Goal: Transaction & Acquisition: Download file/media

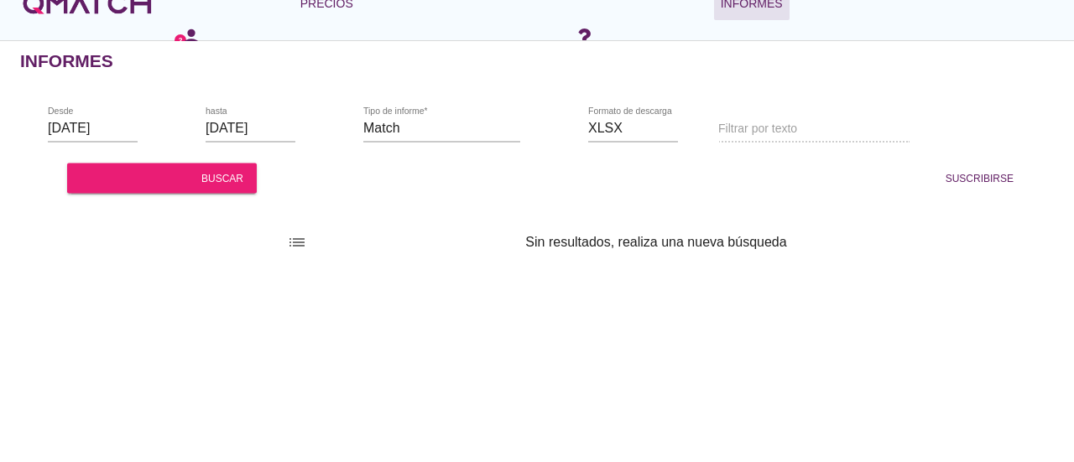
click at [931, 80] on div "Informes" at bounding box center [547, 61] width 1054 height 40
click at [128, 13] on div "logotipo blanco de qmatch" at bounding box center [87, 4] width 134 height 34
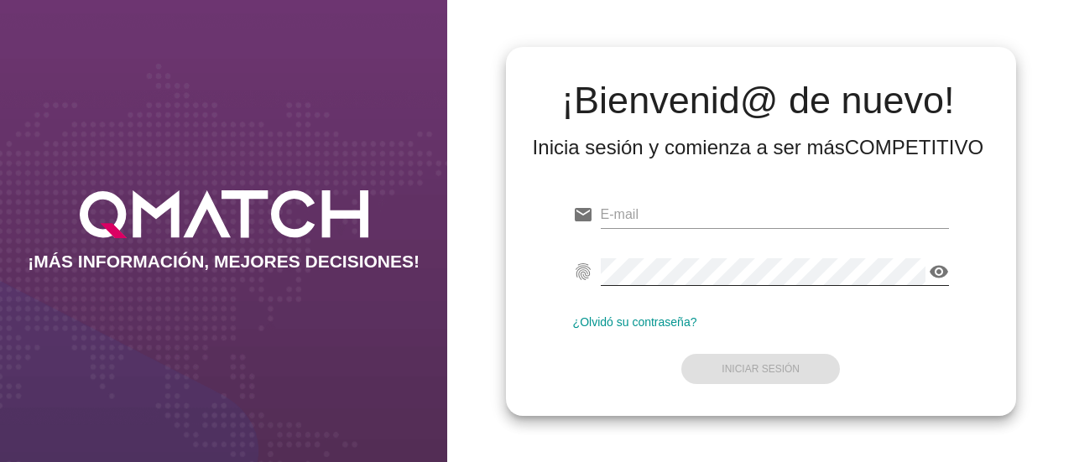
type input "edlopez@makro.com.co"
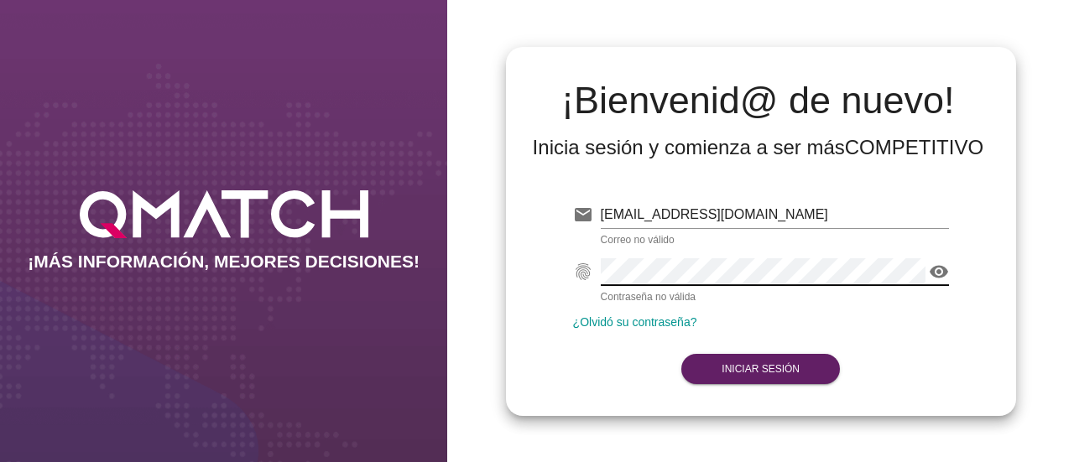
click at [924, 284] on div "visibility" at bounding box center [775, 271] width 348 height 27
click at [966, 304] on div "email edlopez@makro.com.co fingerprint visibility ¿Olvidó su contraseña? Inicia…" at bounding box center [760, 289] width 483 height 228
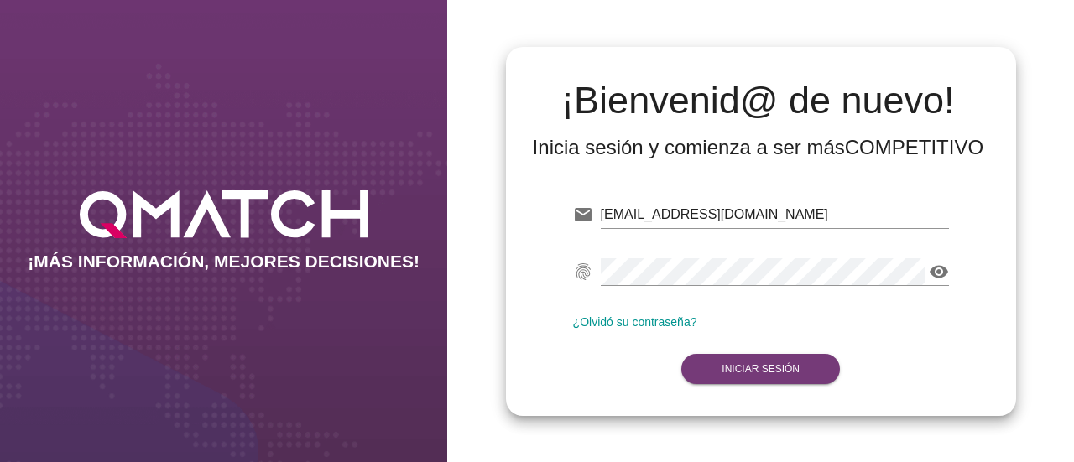
click at [758, 362] on button "Iniciar Sesión" at bounding box center [760, 369] width 159 height 30
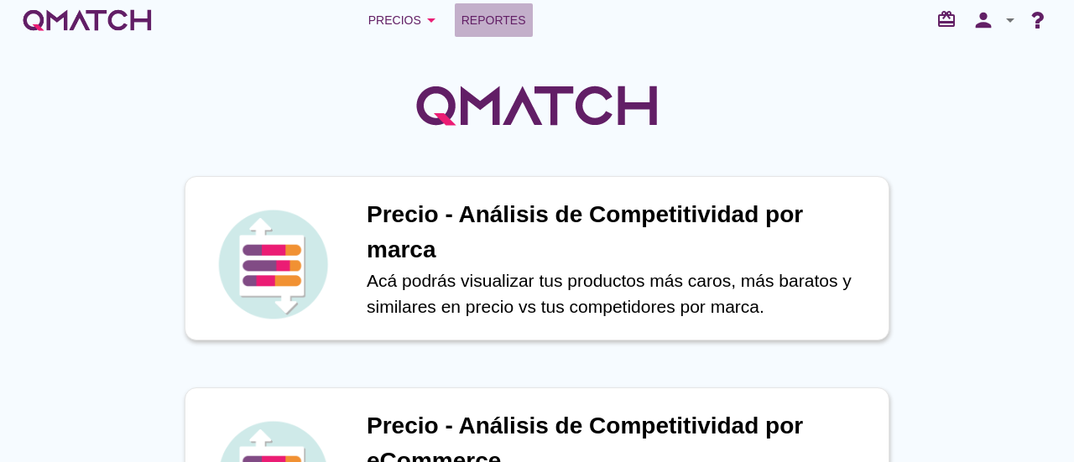
click at [477, 18] on span "Reportes" at bounding box center [494, 20] width 65 height 20
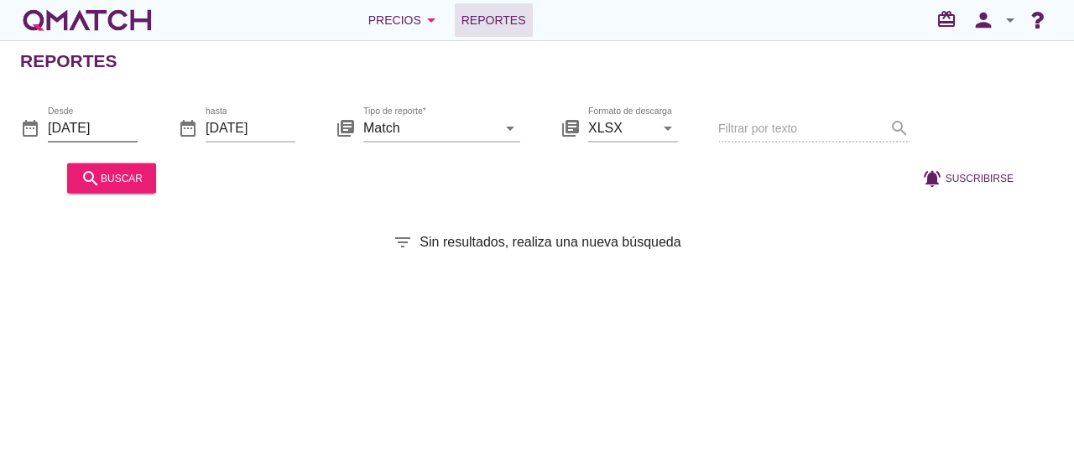
click at [101, 128] on input "[DATE]" at bounding box center [93, 127] width 90 height 27
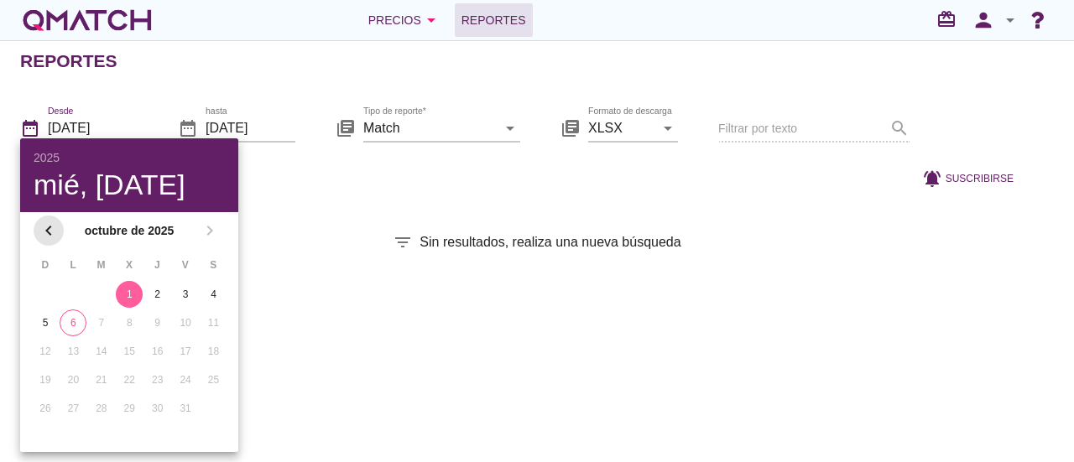
click at [46, 227] on icon "chevron_left" at bounding box center [49, 231] width 20 height 20
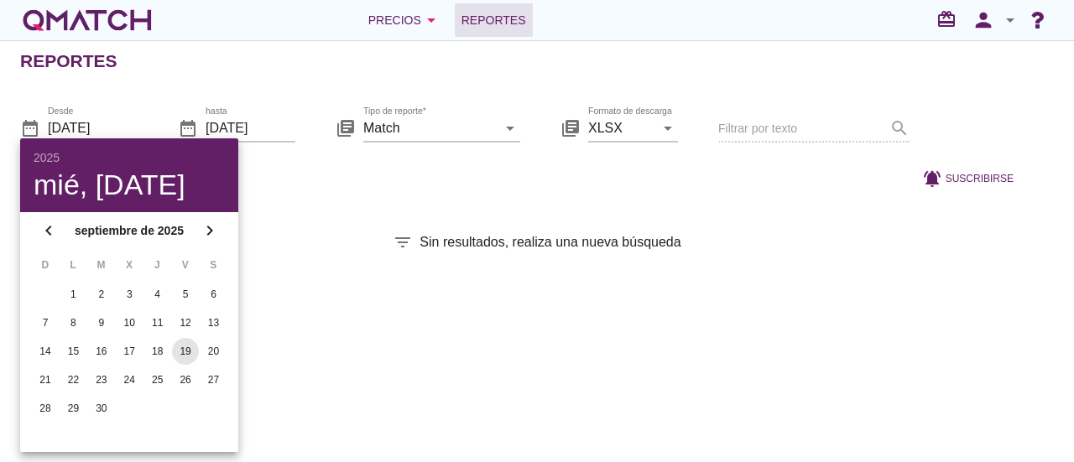
click at [190, 357] on div "19" at bounding box center [185, 351] width 27 height 15
type input "2025-09-19"
click at [264, 130] on input "[DATE]" at bounding box center [251, 127] width 90 height 27
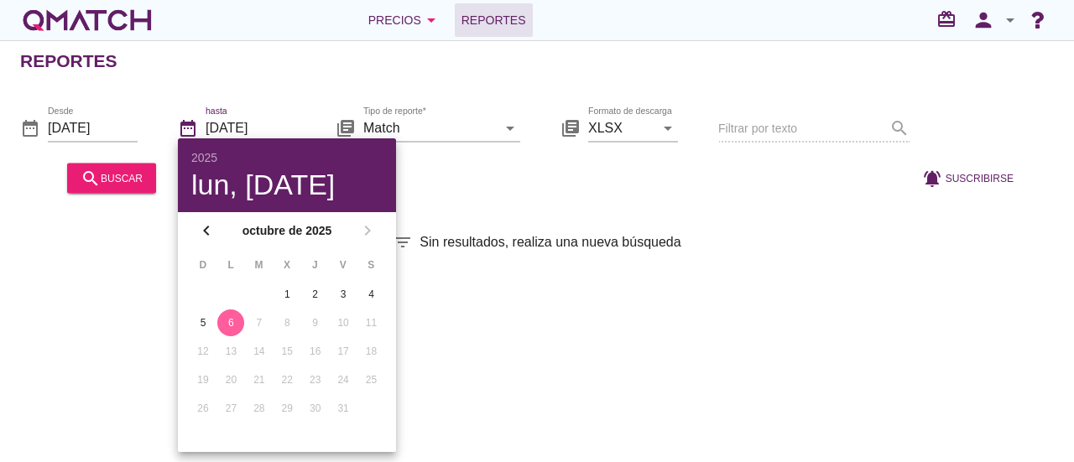
click at [586, 341] on div "Reportes date_range Desde 2025-09-19 date_range hasta 2025-10-06 library_books …" at bounding box center [537, 251] width 1074 height 422
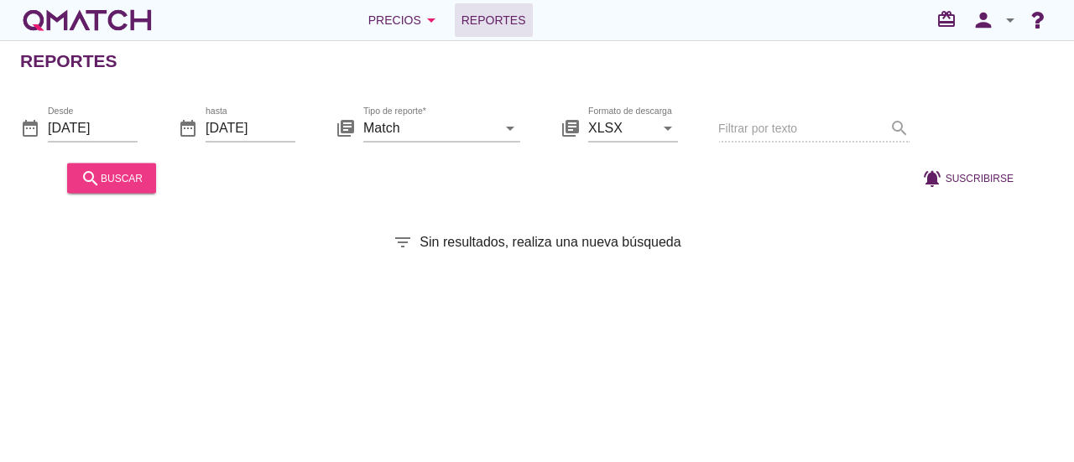
click at [102, 189] on button "search buscar" at bounding box center [111, 178] width 89 height 30
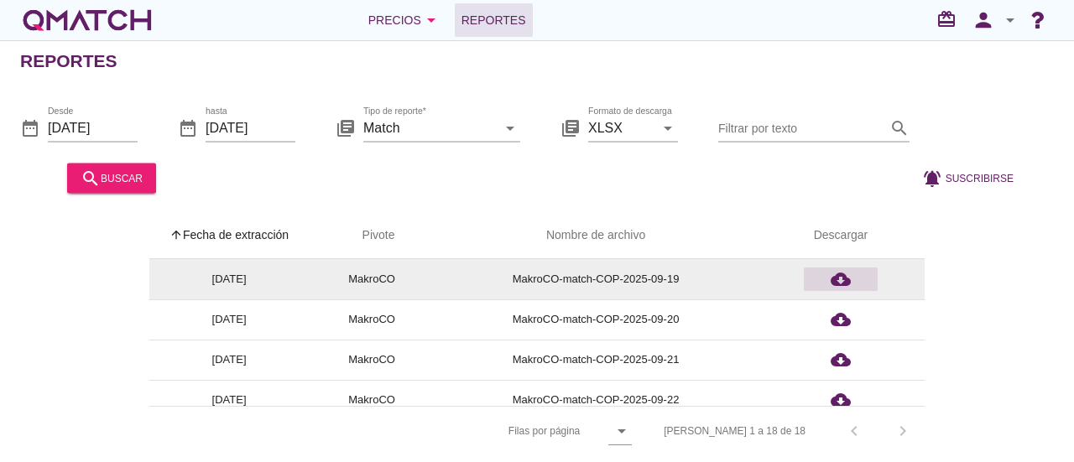
click at [844, 281] on icon "cloud_download" at bounding box center [841, 279] width 20 height 20
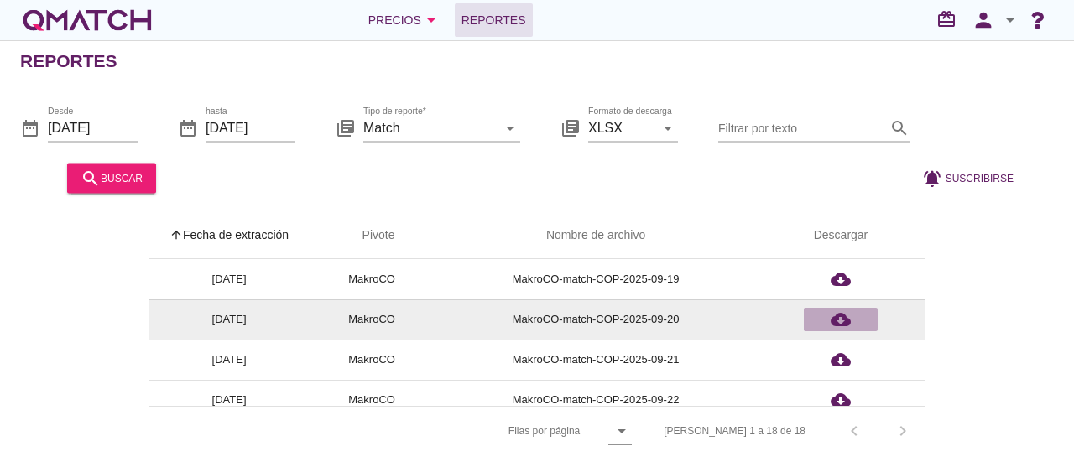
click at [840, 317] on icon "cloud_download" at bounding box center [841, 320] width 20 height 20
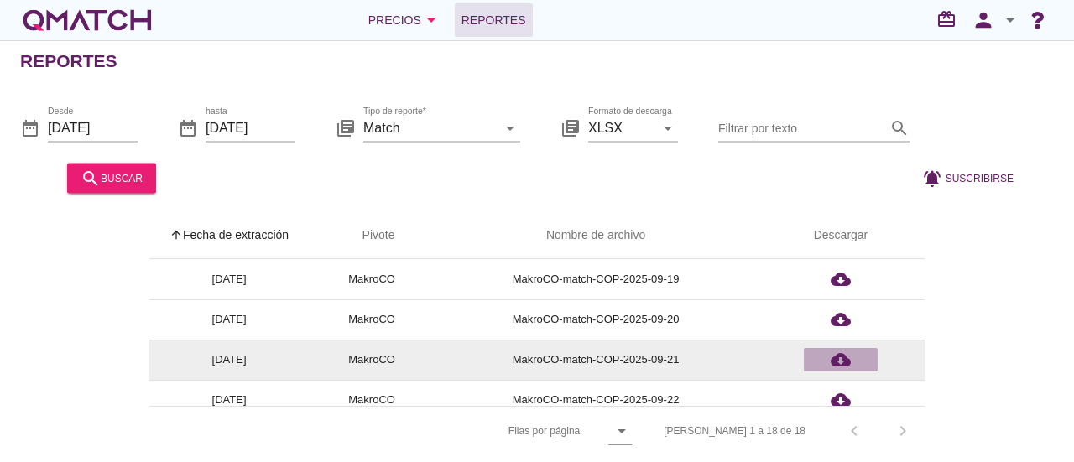
click at [843, 360] on icon "cloud_download" at bounding box center [841, 360] width 20 height 20
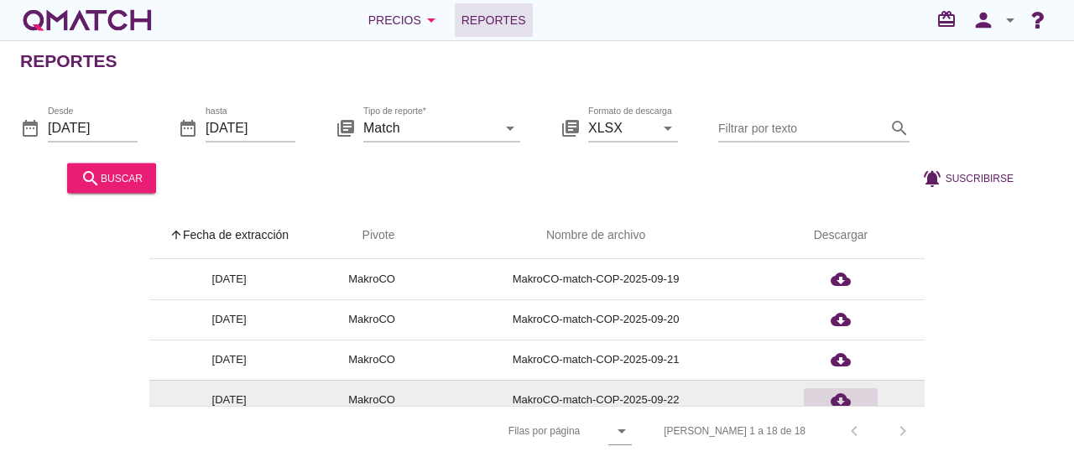
click at [837, 394] on icon "cloud_download" at bounding box center [841, 400] width 20 height 20
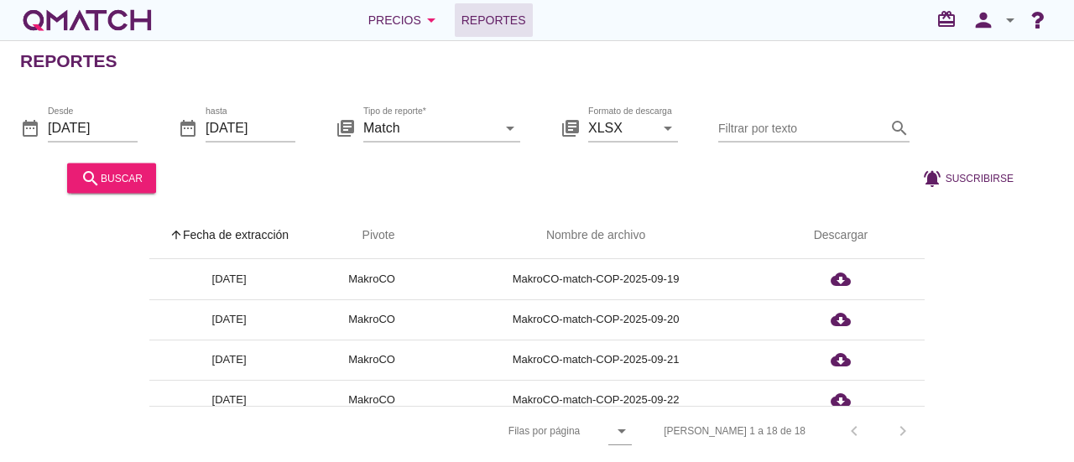
click at [1002, 360] on div "arrow_upward Fecha de extracción arrow_upward Pivote Nombre de archivo Descarga…" at bounding box center [537, 333] width 1034 height 243
click at [632, 421] on icon "arrow_drop_down" at bounding box center [622, 431] width 20 height 20
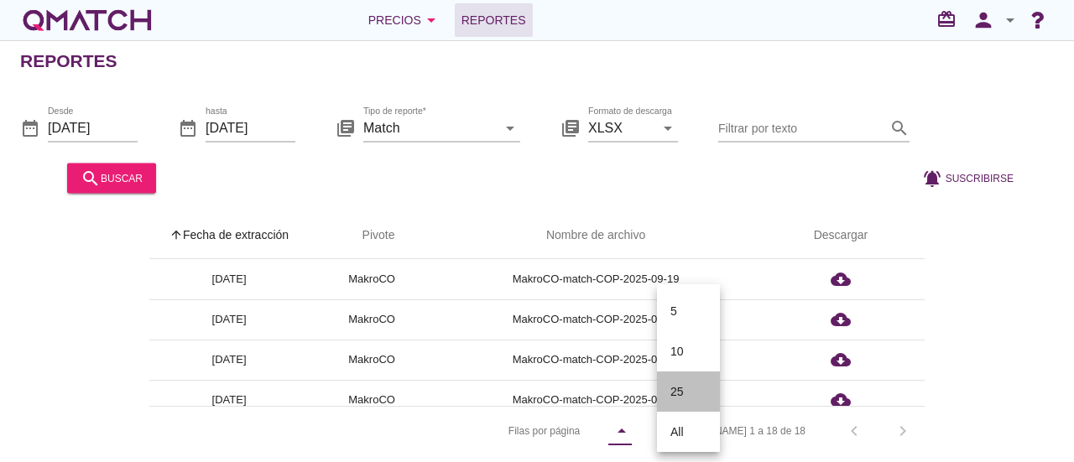
click at [678, 391] on div "25" at bounding box center [689, 392] width 36 height 20
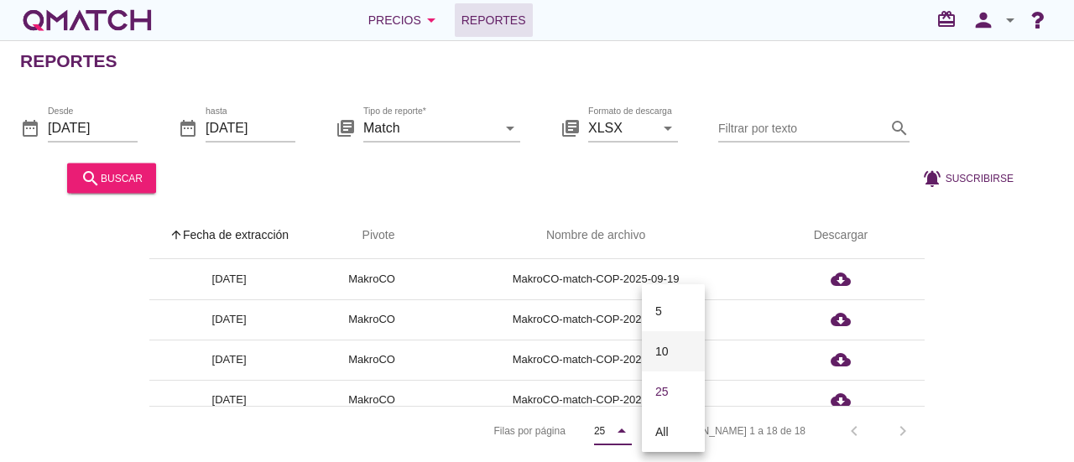
scroll to position [7, 0]
click at [956, 387] on div "arrow_upward Fecha de extracción arrow_upward Pivote Nombre de archivo Descarga…" at bounding box center [537, 333] width 1034 height 243
click at [952, 300] on div "arrow_upward Fecha de extracción arrow_upward Pivote Nombre de archivo Descarga…" at bounding box center [537, 333] width 1034 height 243
click at [632, 431] on icon "arrow_drop_down" at bounding box center [622, 431] width 20 height 20
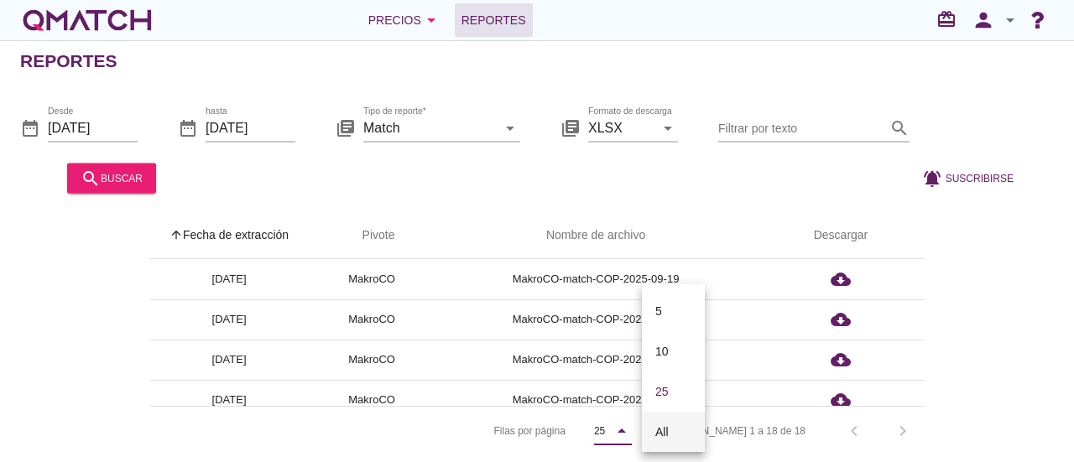
click at [675, 431] on div "All" at bounding box center [673, 432] width 36 height 20
click at [955, 373] on div "arrow_upward Fecha de extracción arrow_upward Pivote Nombre de archivo Descarga…" at bounding box center [537, 333] width 1034 height 243
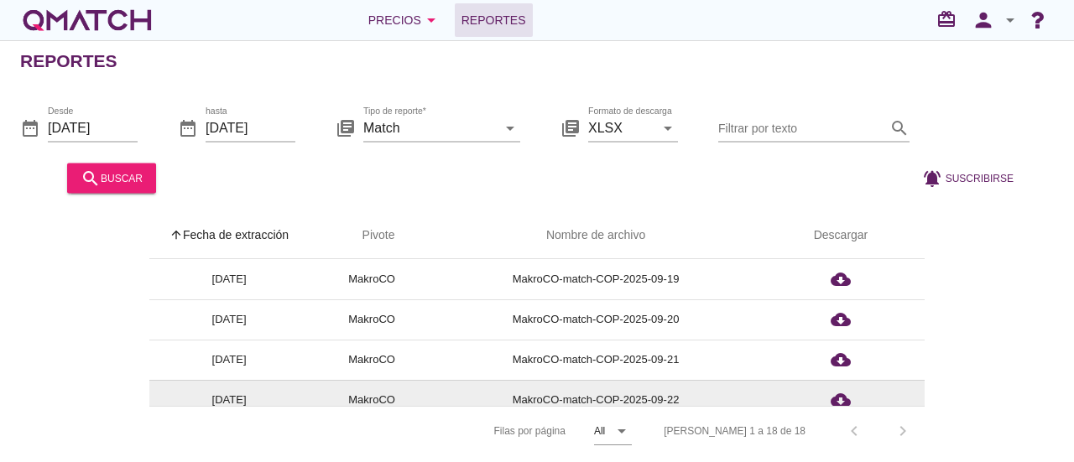
click at [902, 384] on td "cloud_download" at bounding box center [841, 400] width 168 height 40
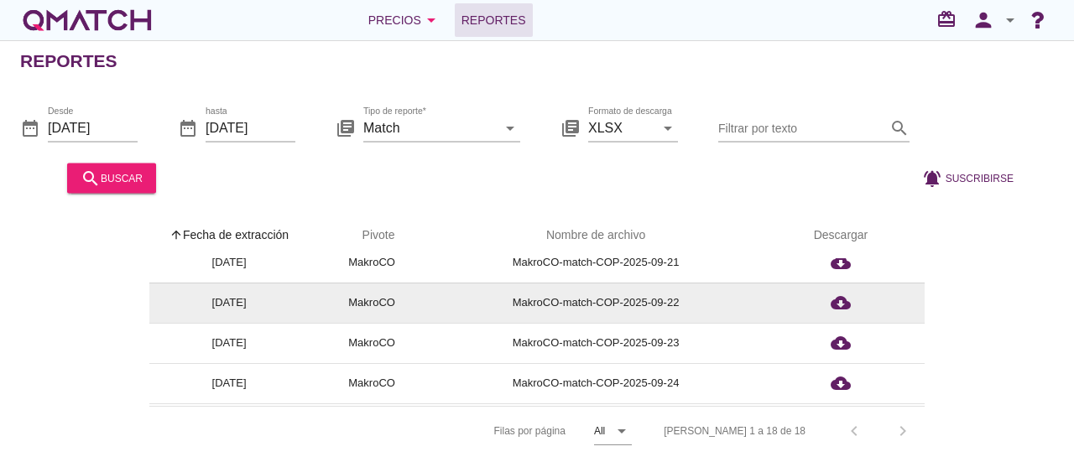
scroll to position [101, 0]
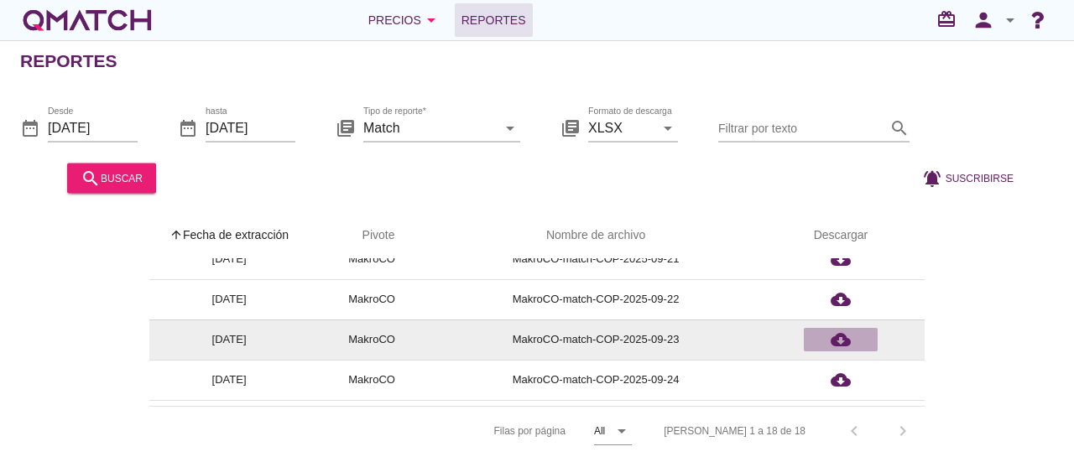
click at [842, 335] on icon "cloud_download" at bounding box center [841, 340] width 20 height 20
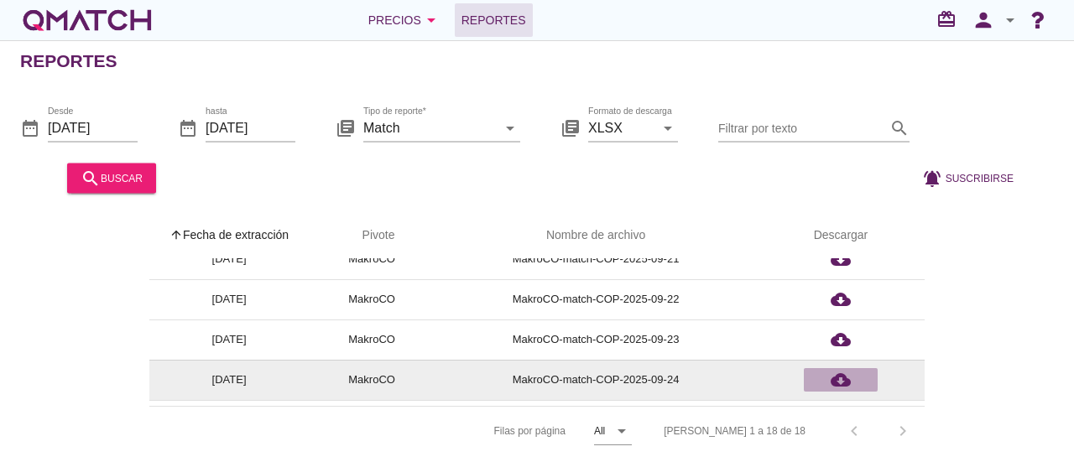
click at [837, 373] on icon "cloud_download" at bounding box center [841, 380] width 20 height 20
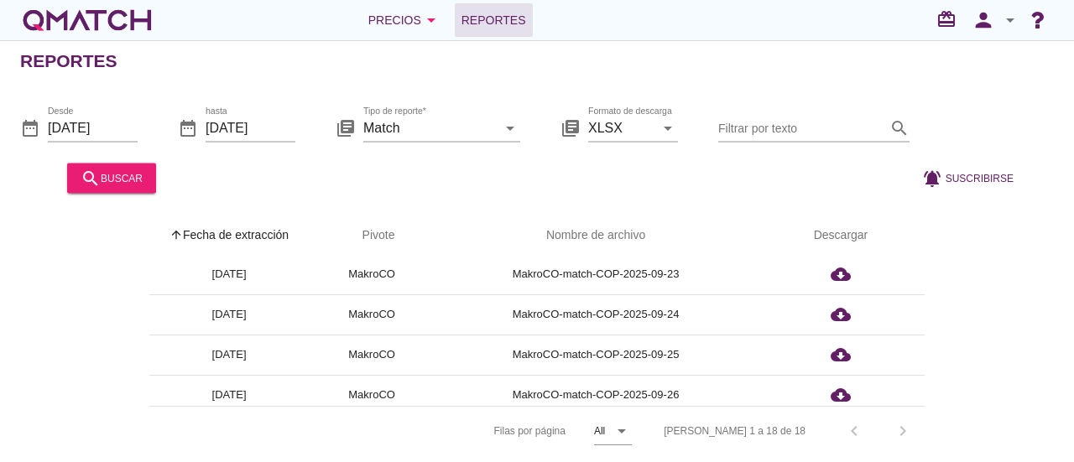
scroll to position [168, 0]
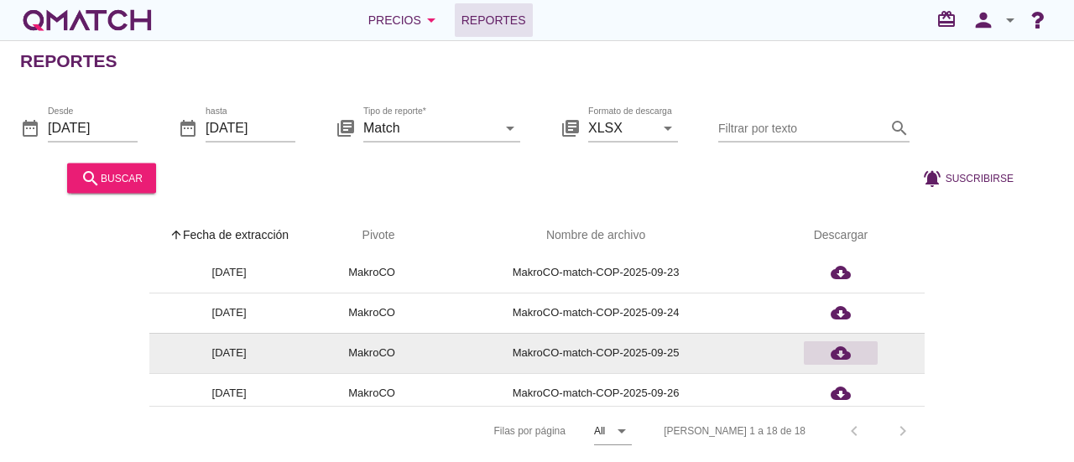
click at [836, 354] on icon "cloud_download" at bounding box center [841, 353] width 20 height 20
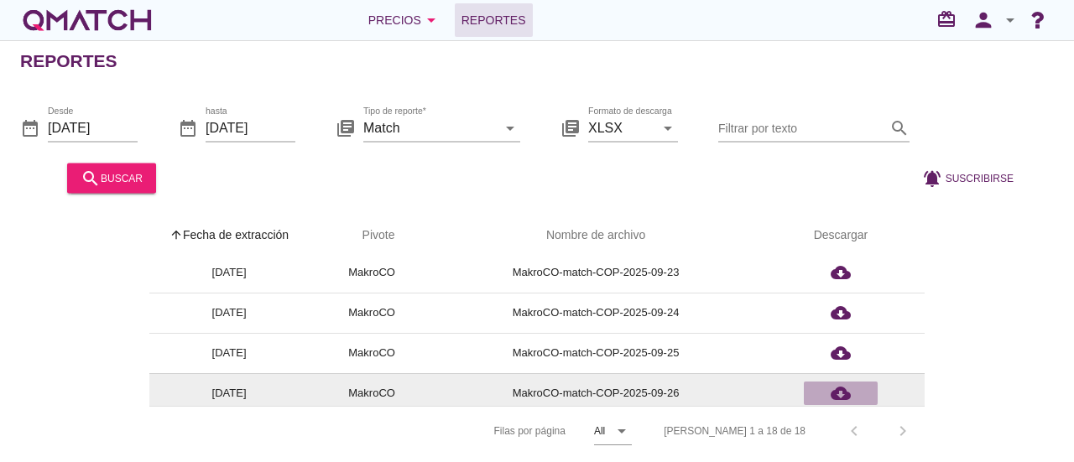
click at [839, 389] on icon "cloud_download" at bounding box center [841, 394] width 20 height 20
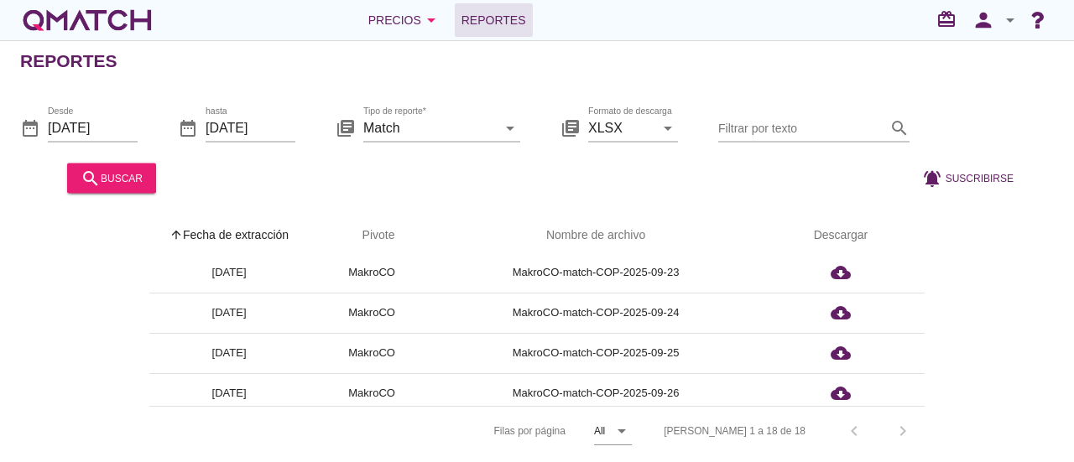
click at [926, 388] on div "arrow_upward Fecha de extracción arrow_upward Pivote Nombre de archivo Descarga…" at bounding box center [537, 333] width 1034 height 243
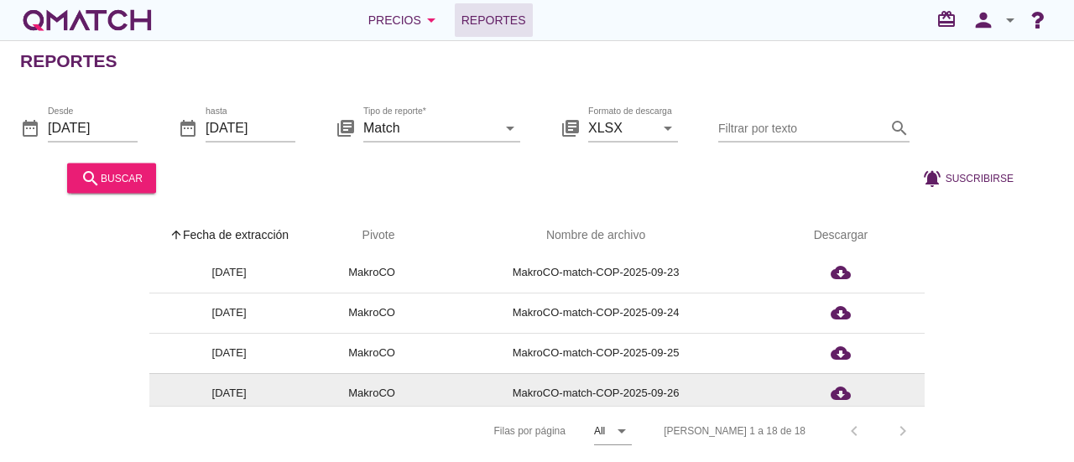
click at [746, 377] on td "MakroCO-match-COP-2025-09-26" at bounding box center [596, 393] width 322 height 40
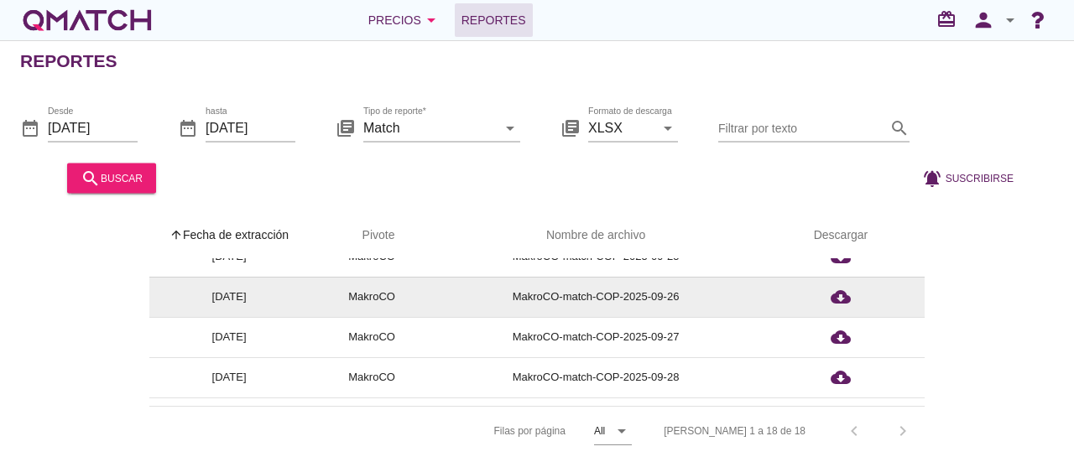
scroll to position [269, 0]
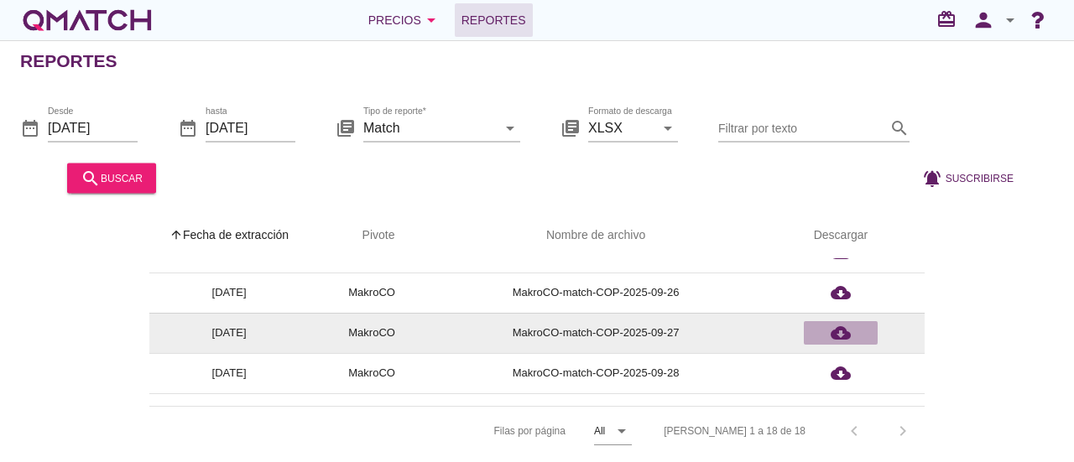
click at [841, 330] on icon "cloud_download" at bounding box center [841, 333] width 20 height 20
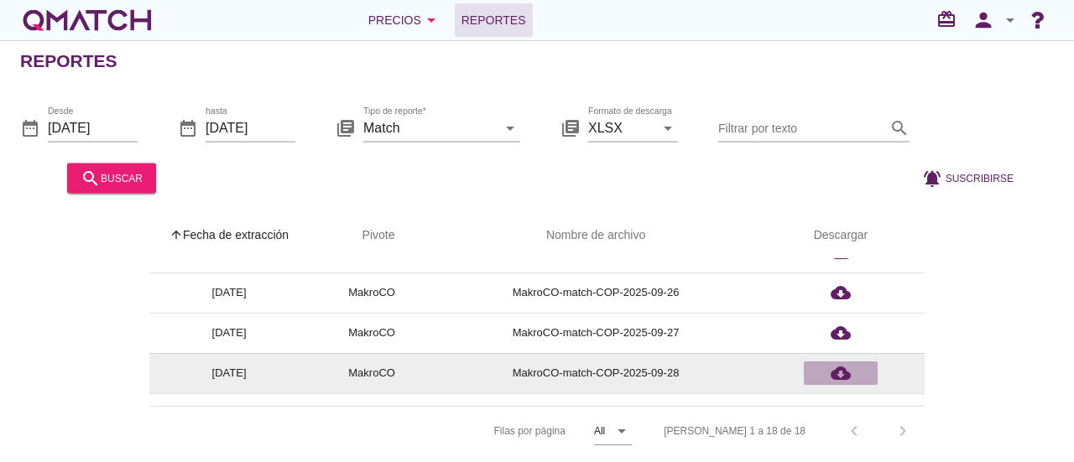
click at [841, 369] on icon "cloud_download" at bounding box center [841, 373] width 20 height 20
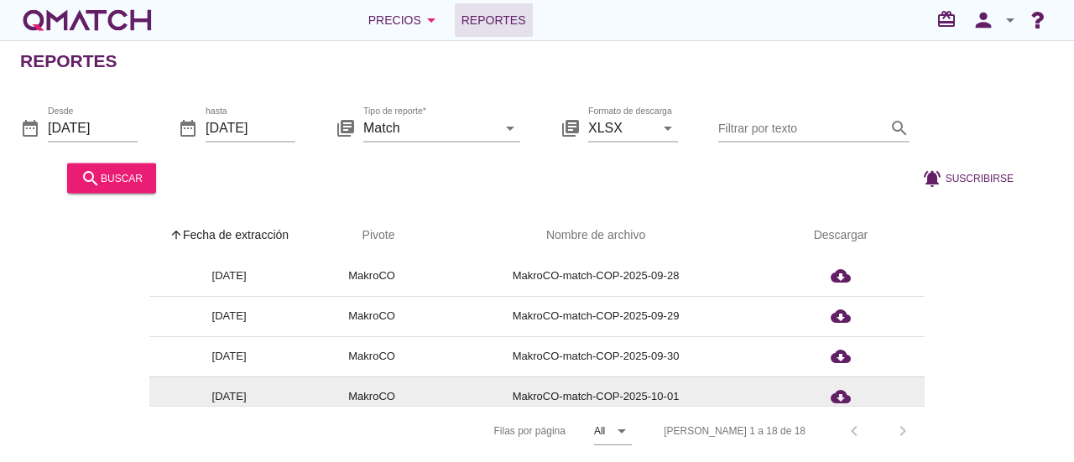
scroll to position [336, 0]
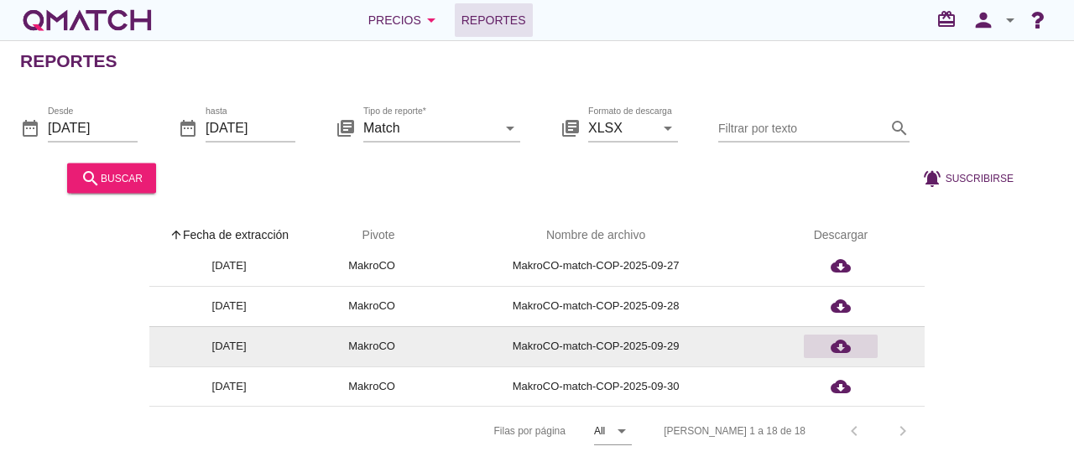
click at [840, 337] on icon "cloud_download" at bounding box center [841, 347] width 20 height 20
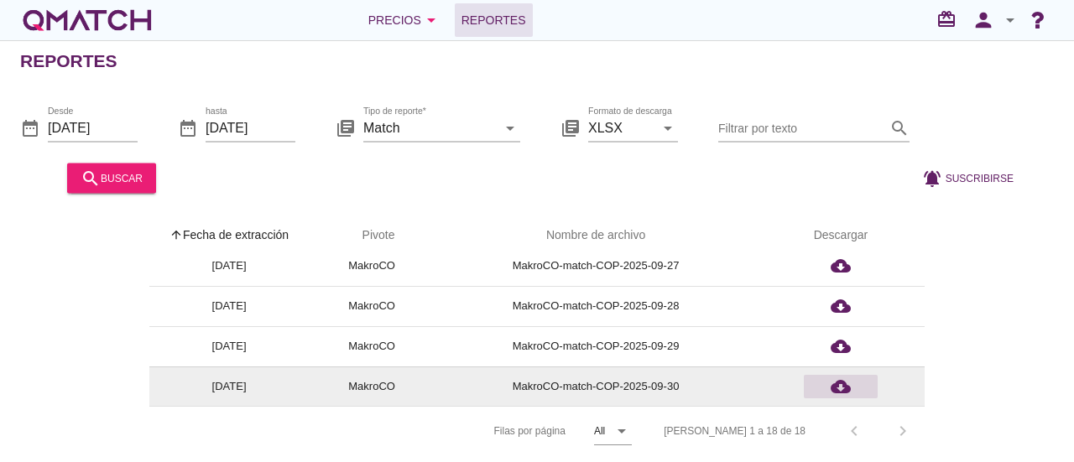
click at [839, 378] on icon "cloud_download" at bounding box center [841, 387] width 20 height 20
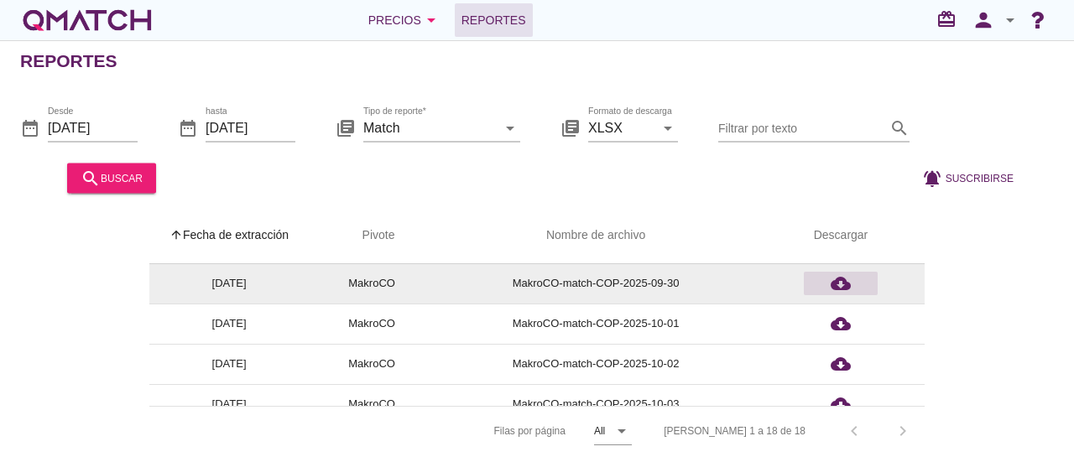
scroll to position [436, 0]
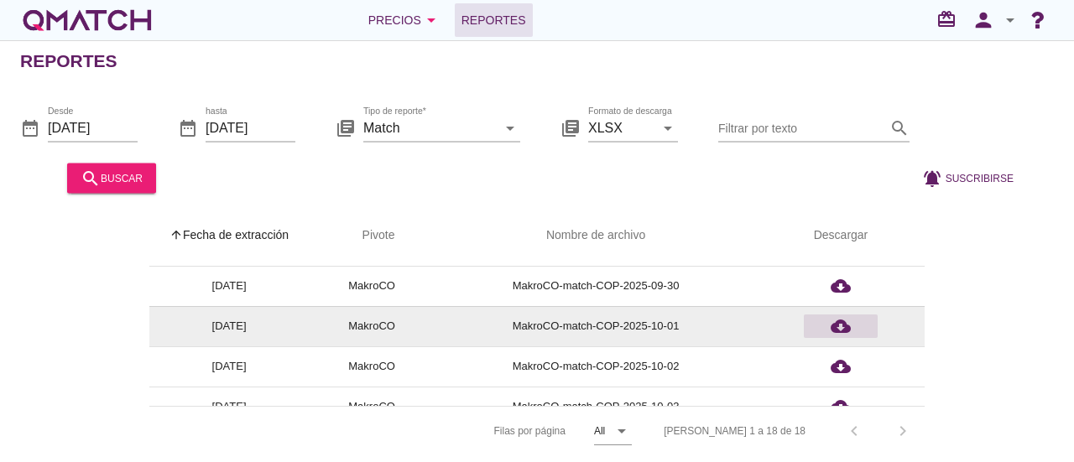
click at [843, 321] on icon "cloud_download" at bounding box center [841, 326] width 20 height 20
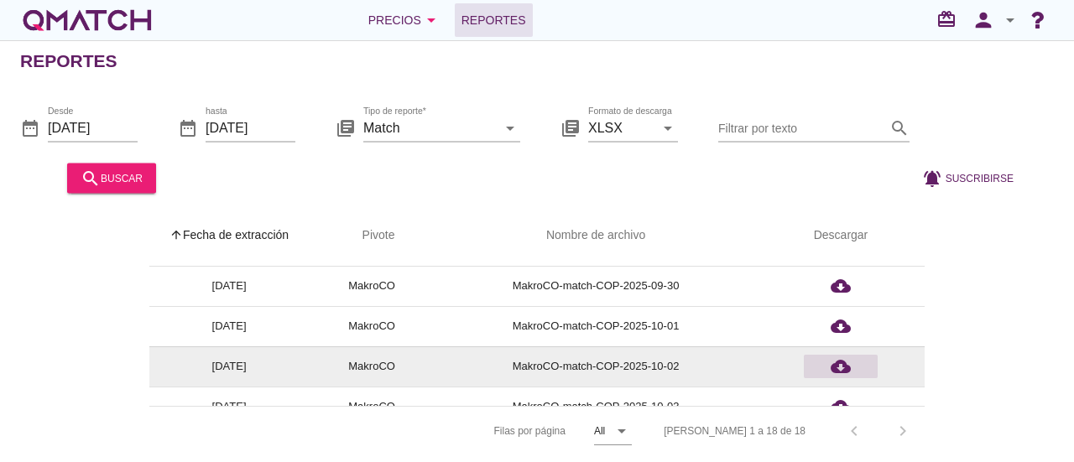
click at [839, 364] on icon "cloud_download" at bounding box center [841, 367] width 20 height 20
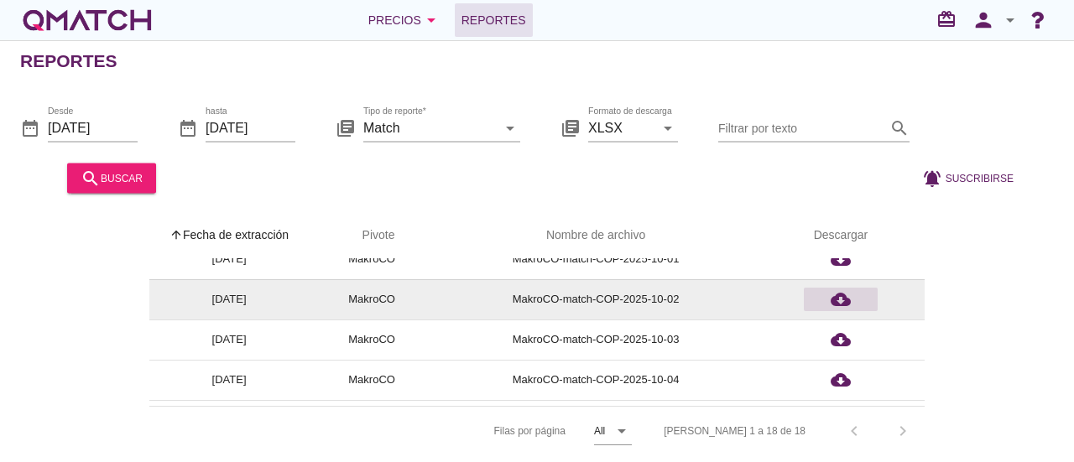
scroll to position [470, 0]
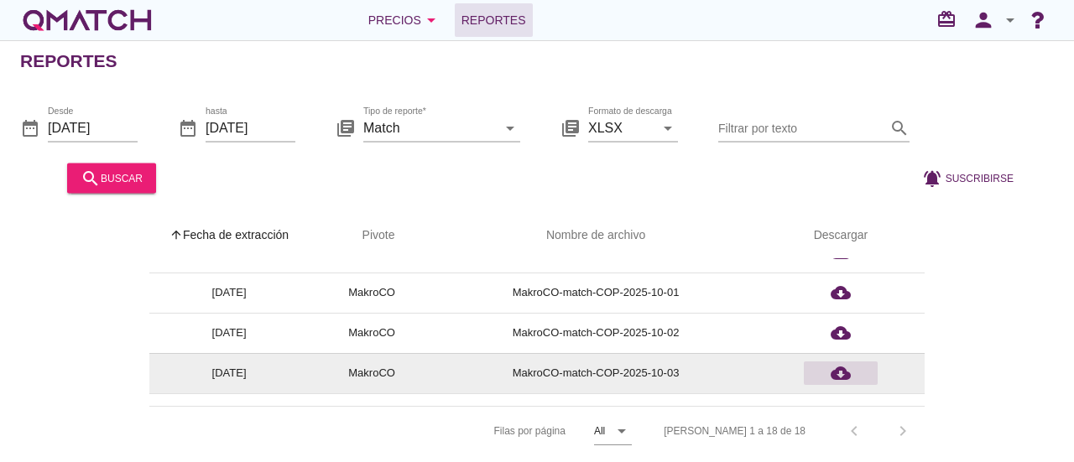
click at [841, 363] on icon "cloud_download" at bounding box center [841, 373] width 20 height 20
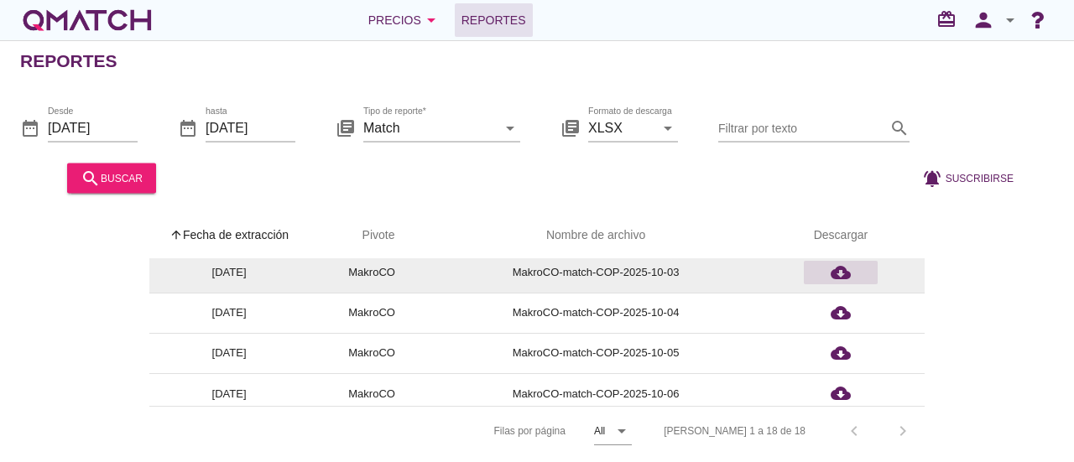
scroll to position [537, 0]
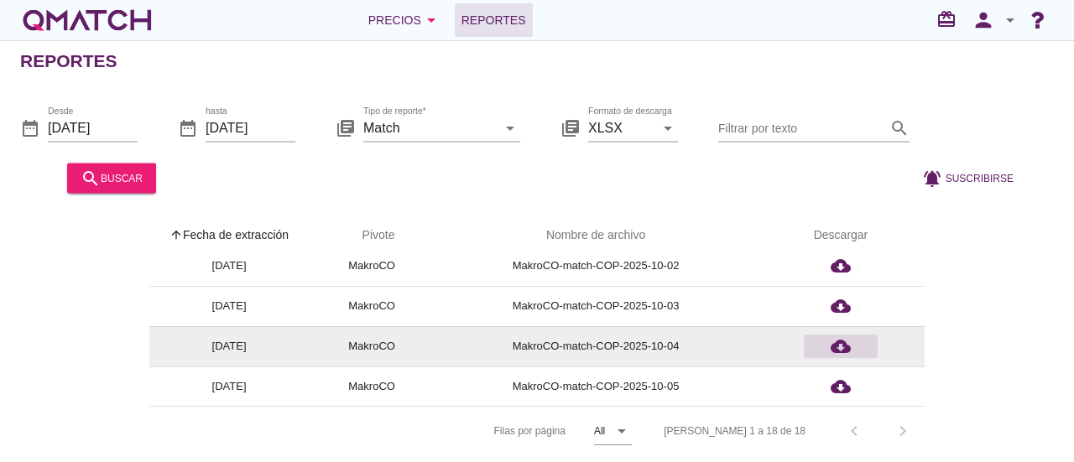
click at [841, 347] on icon "cloud_download" at bounding box center [841, 347] width 20 height 20
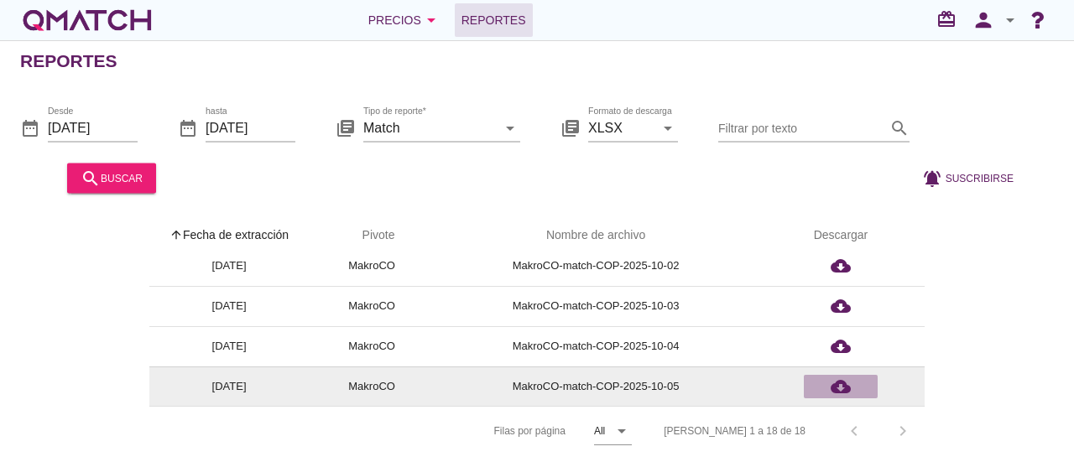
click at [837, 380] on icon "cloud_download" at bounding box center [841, 387] width 20 height 20
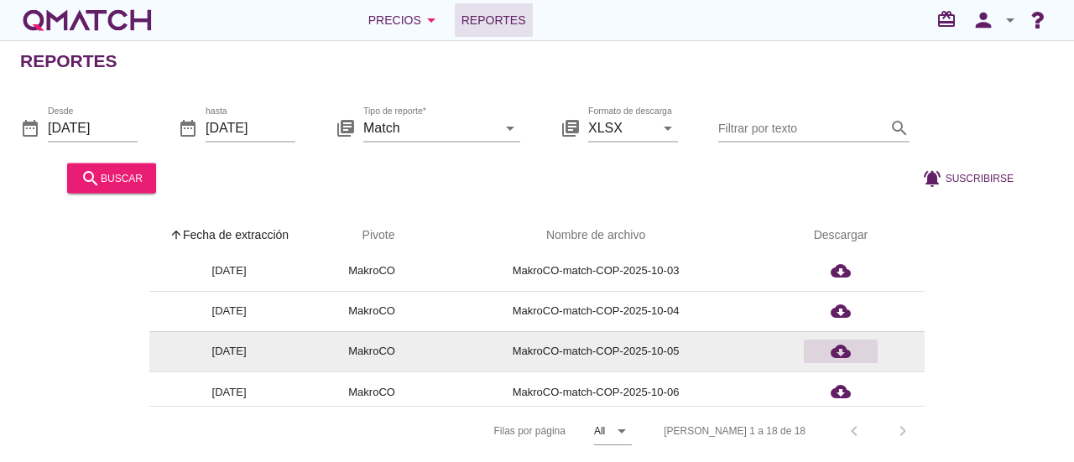
scroll to position [578, 0]
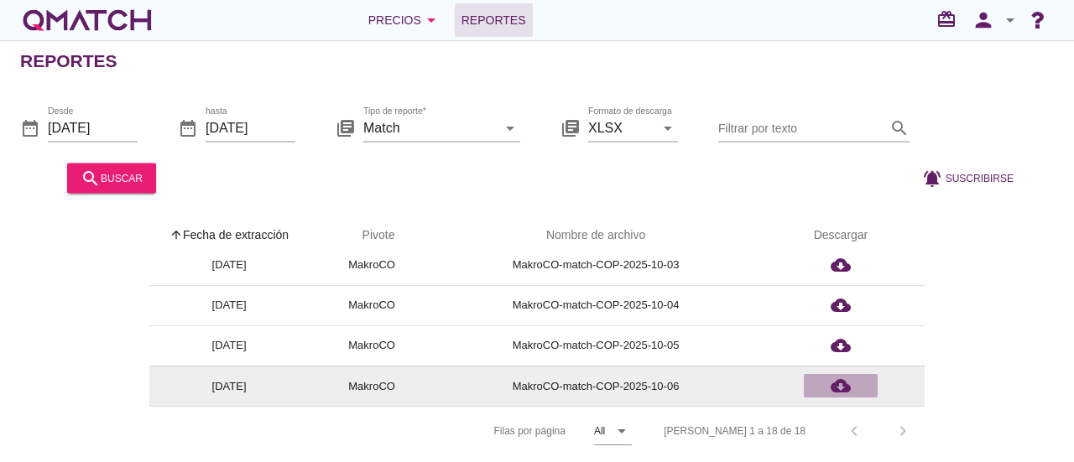
click at [841, 384] on icon "cloud_download" at bounding box center [841, 386] width 20 height 20
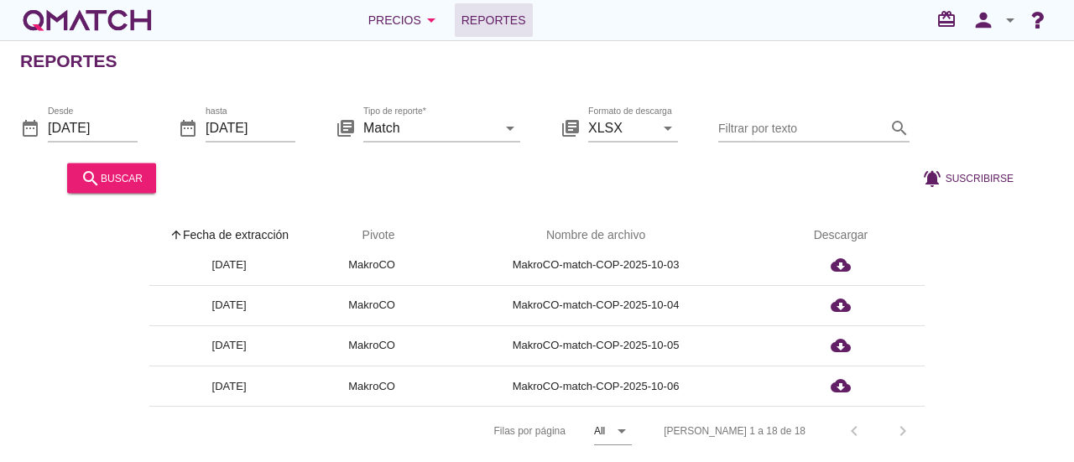
click at [1047, 258] on div "arrow_upward Fecha de extracción arrow_upward Pivote Nombre de archivo Descarga…" at bounding box center [537, 333] width 1034 height 243
